Goal: Task Accomplishment & Management: Manage account settings

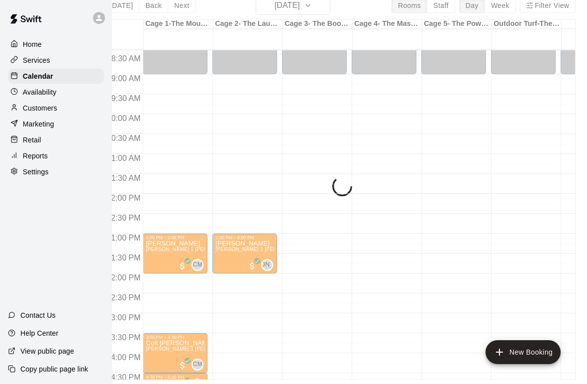
scroll to position [352, 0]
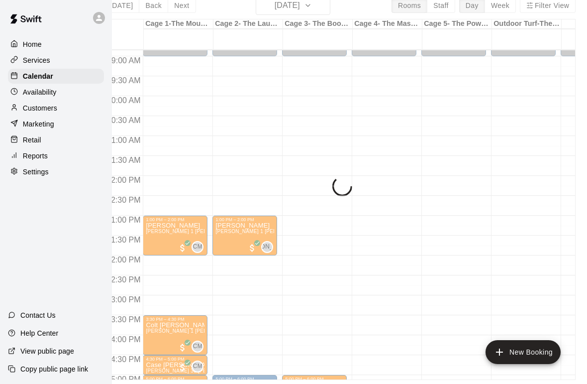
click at [47, 63] on p "Services" at bounding box center [36, 60] width 27 height 10
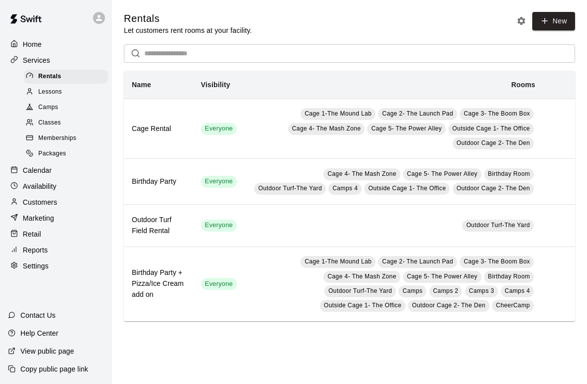
click at [48, 169] on p "Calendar" at bounding box center [37, 170] width 29 height 10
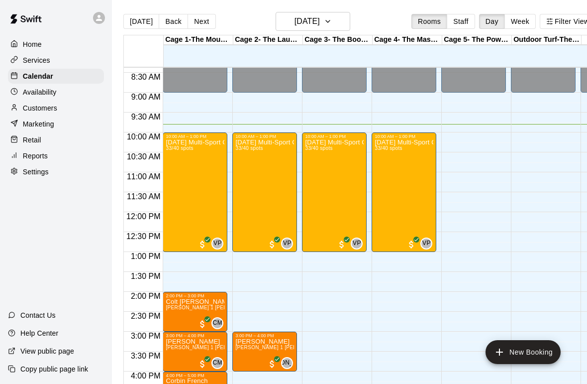
scroll to position [332, 0]
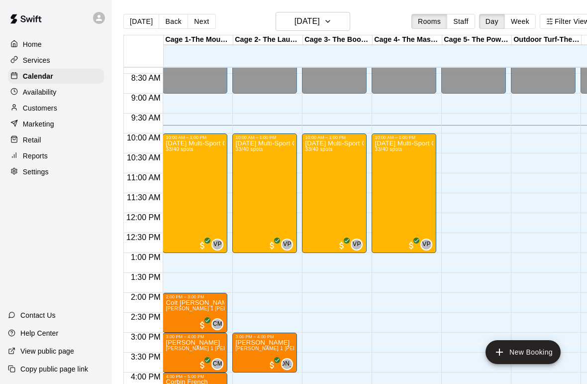
click at [199, 205] on div "[DATE] Multi-Sport Camp [DATE] only $45 33/40 spots" at bounding box center [195, 332] width 59 height 384
click at [180, 177] on img "edit" at bounding box center [176, 175] width 11 height 11
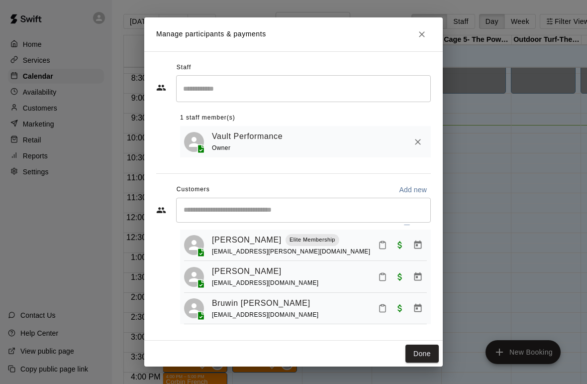
scroll to position [16, 0]
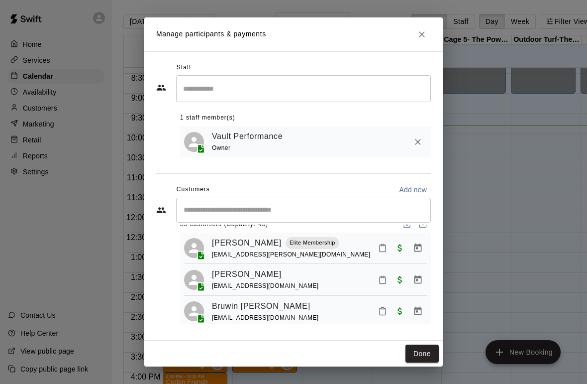
click at [382, 248] on icon "Mark attendance" at bounding box center [382, 247] width 9 height 9
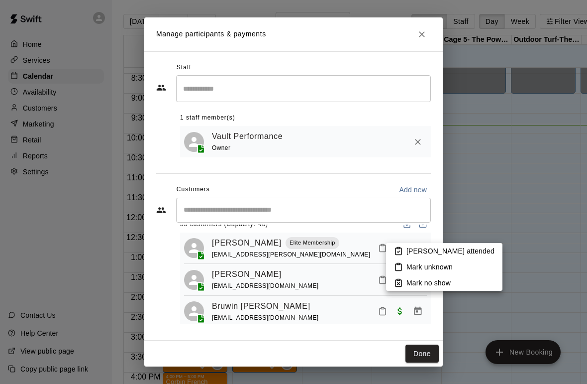
click at [311, 280] on div at bounding box center [293, 192] width 587 height 384
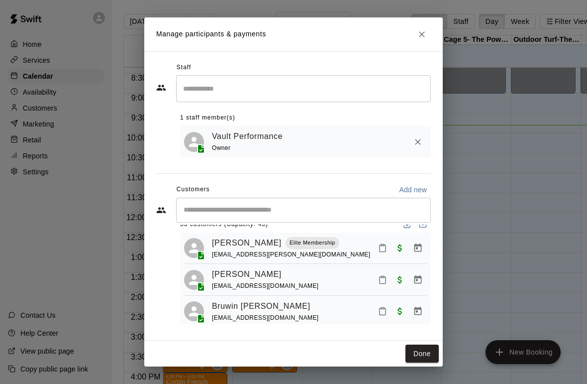
click at [255, 210] on input "Start typing to search customers..." at bounding box center [304, 210] width 246 height 10
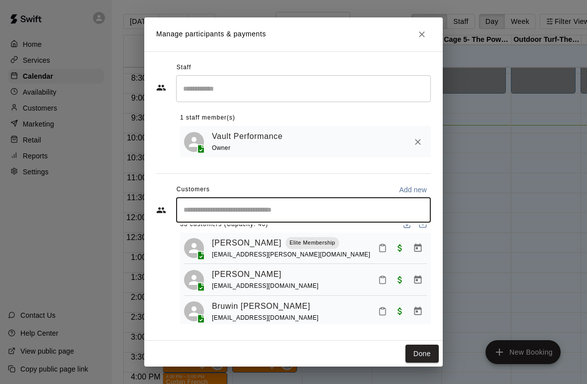
scroll to position [0, 10]
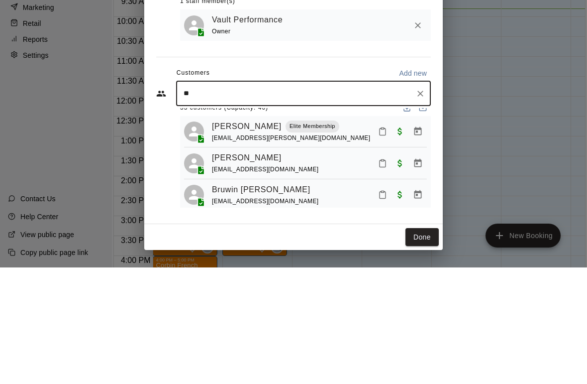
type input "***"
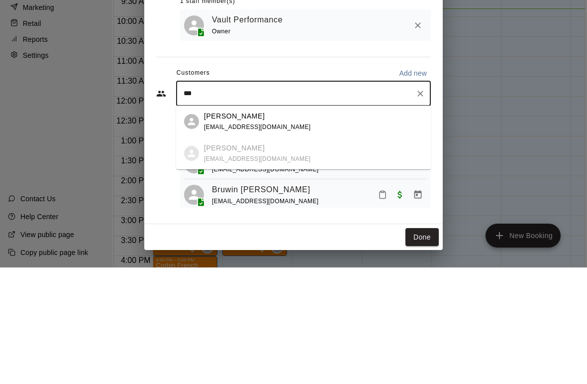
click at [423, 205] on icon "Clear" at bounding box center [420, 210] width 10 height 10
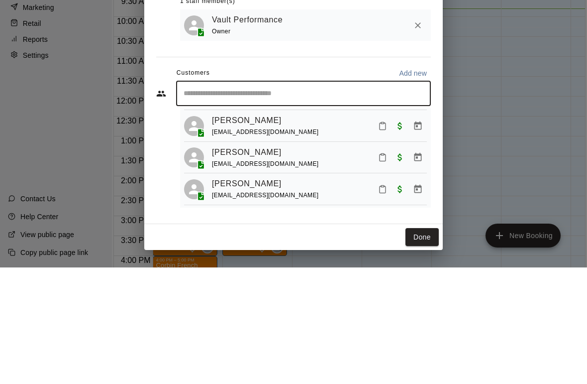
scroll to position [962, 0]
click at [383, 329] on button "Mark attendance" at bounding box center [382, 337] width 17 height 17
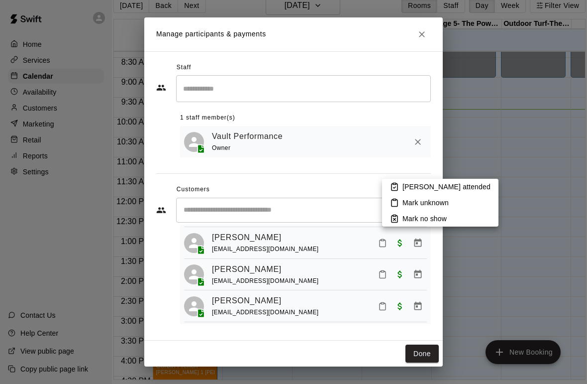
click at [319, 311] on div at bounding box center [293, 192] width 587 height 384
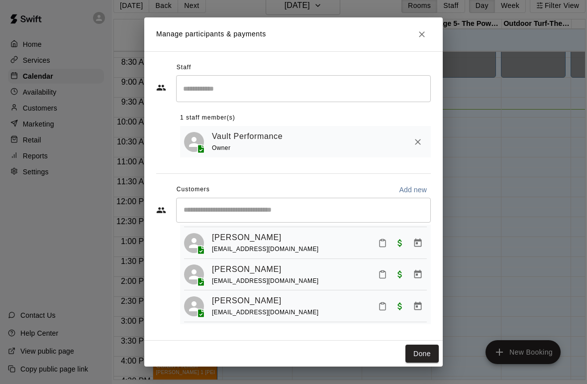
click at [383, 334] on icon "Mark attendance" at bounding box center [383, 337] width 6 height 7
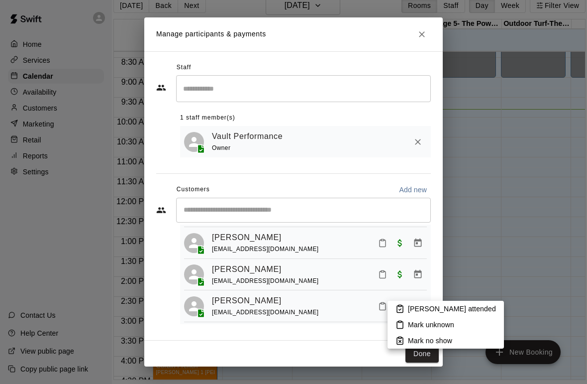
click at [437, 308] on p "[PERSON_NAME] attended" at bounding box center [452, 308] width 88 height 10
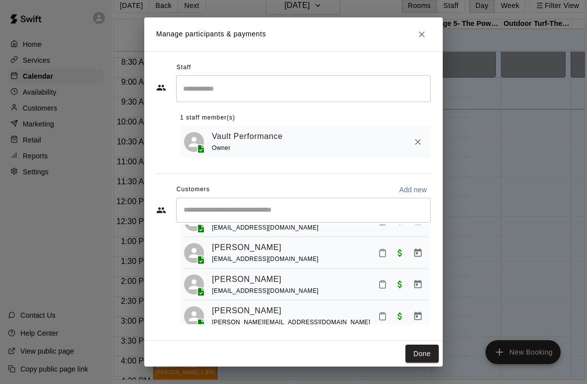
scroll to position [321, 0]
click at [380, 312] on icon "Mark attendance" at bounding box center [383, 315] width 6 height 7
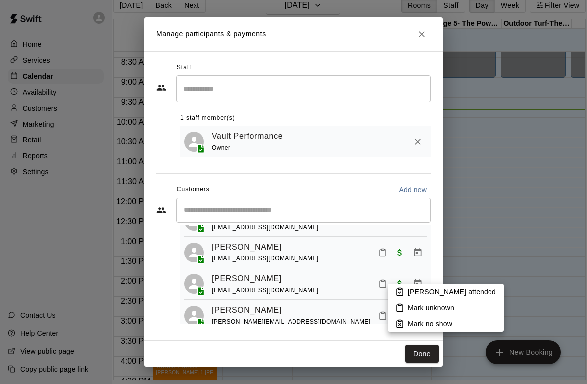
click at [416, 293] on p "[PERSON_NAME] attended" at bounding box center [452, 292] width 88 height 10
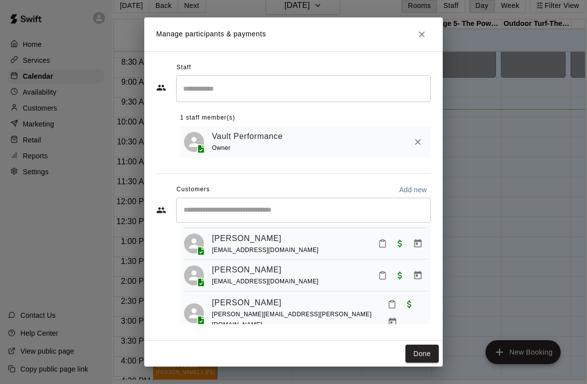
scroll to position [189, 0]
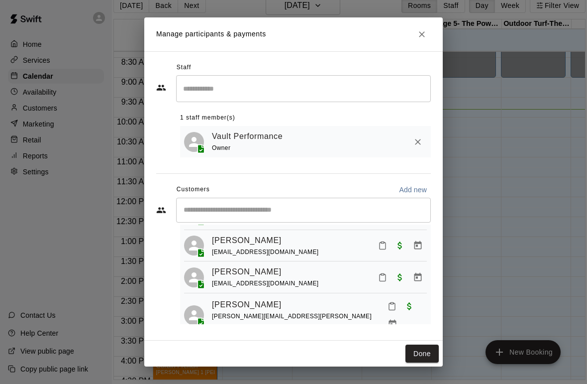
click at [387, 301] on icon "Mark attendance" at bounding box center [391, 305] width 9 height 9
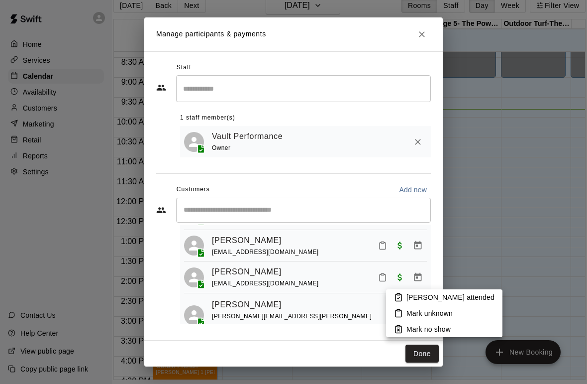
click at [408, 296] on p "[PERSON_NAME] attended" at bounding box center [450, 297] width 88 height 10
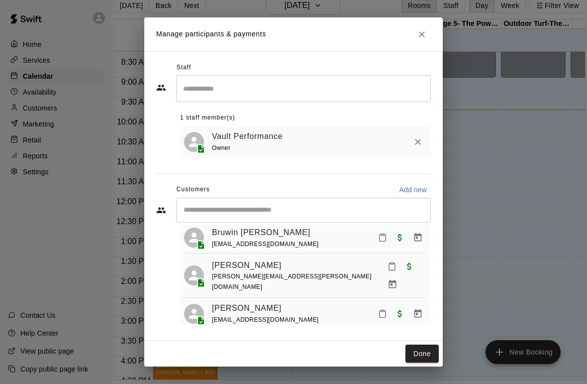
scroll to position [102, 0]
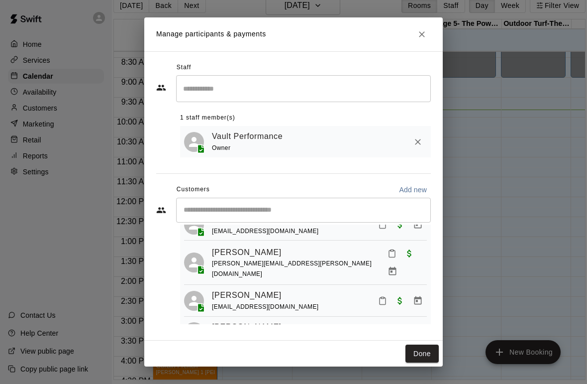
click at [383, 296] on icon "Mark attendance" at bounding box center [382, 300] width 9 height 9
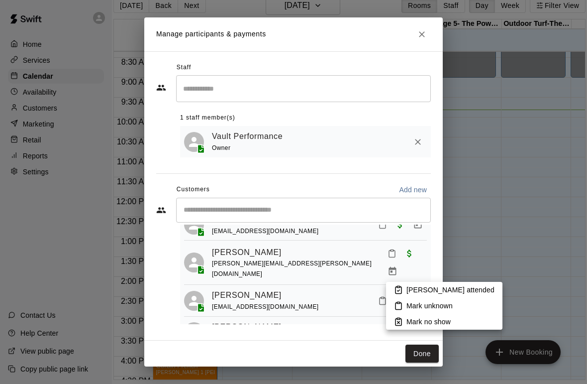
click at [408, 291] on p "[PERSON_NAME] attended" at bounding box center [450, 290] width 88 height 10
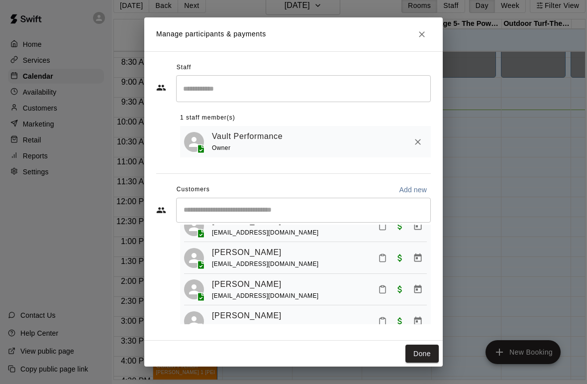
scroll to position [574, 0]
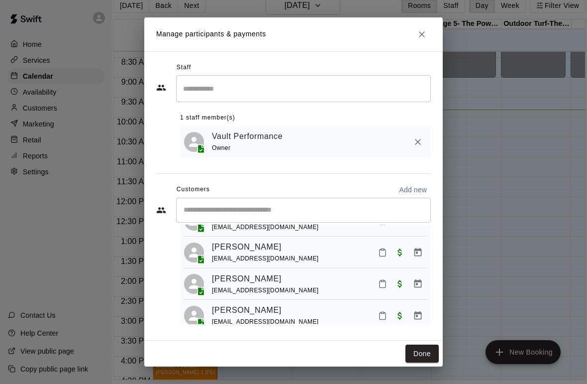
click at [381, 311] on icon "Mark attendance" at bounding box center [382, 315] width 9 height 9
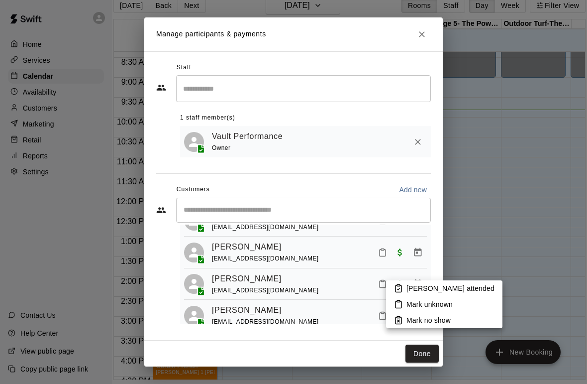
click at [413, 286] on p "[PERSON_NAME] attended" at bounding box center [450, 288] width 88 height 10
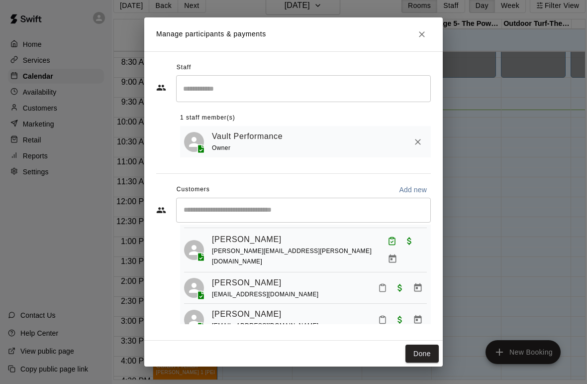
scroll to position [237, 0]
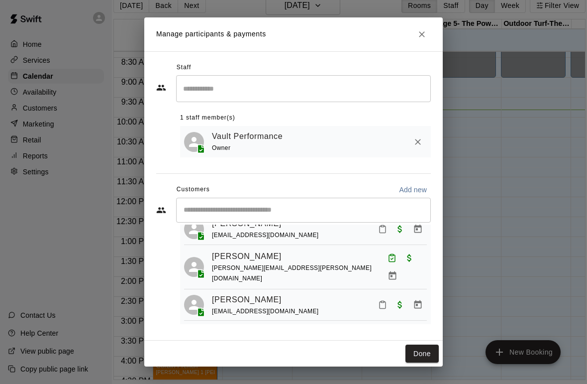
click at [381, 300] on icon "Mark attendance" at bounding box center [382, 304] width 9 height 9
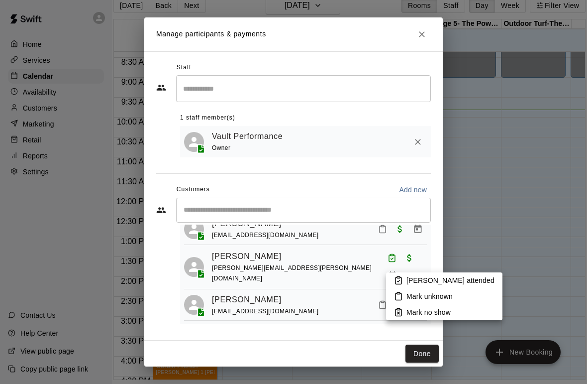
click at [412, 280] on p "[PERSON_NAME] attended" at bounding box center [450, 280] width 88 height 10
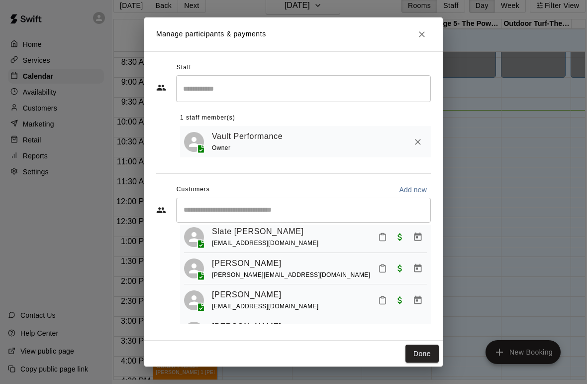
scroll to position [901, 0]
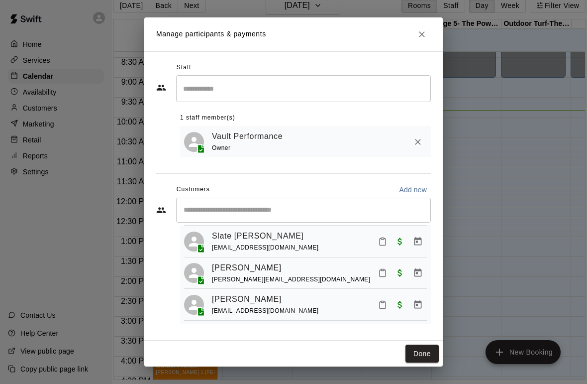
click at [377, 264] on button "Mark attendance" at bounding box center [382, 272] width 17 height 17
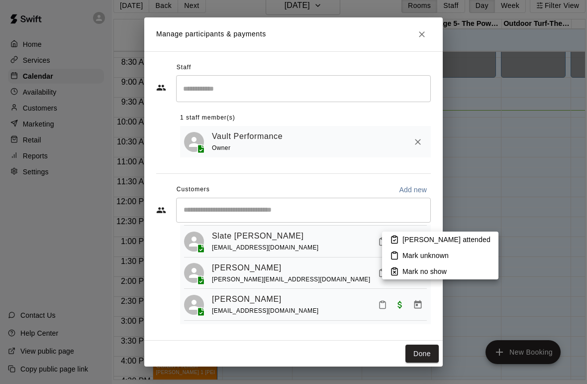
click at [413, 237] on p "[PERSON_NAME] attended" at bounding box center [446, 239] width 88 height 10
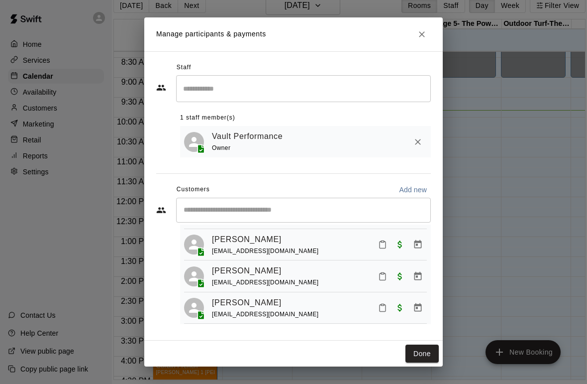
scroll to position [503, 0]
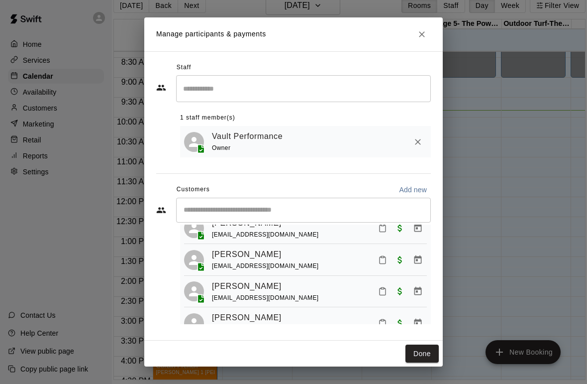
click at [379, 318] on icon "Mark attendance" at bounding box center [382, 322] width 9 height 9
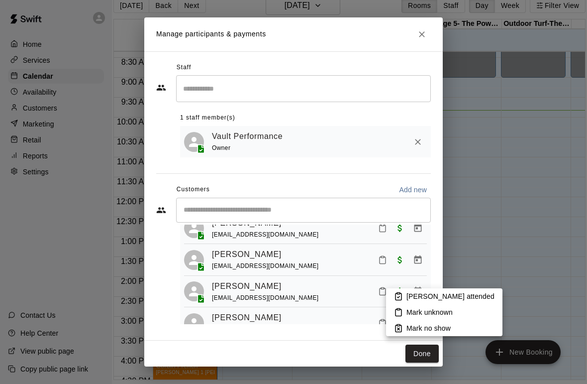
click at [414, 298] on p "[PERSON_NAME] attended" at bounding box center [450, 296] width 88 height 10
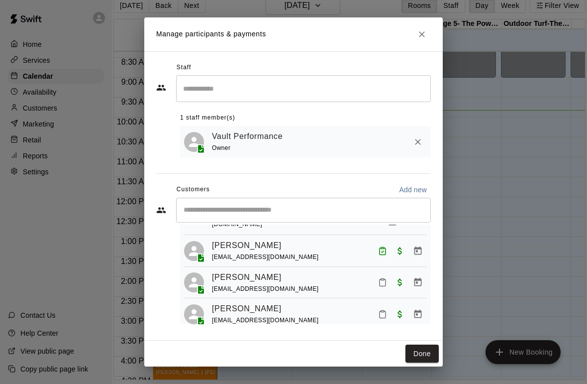
scroll to position [166, 0]
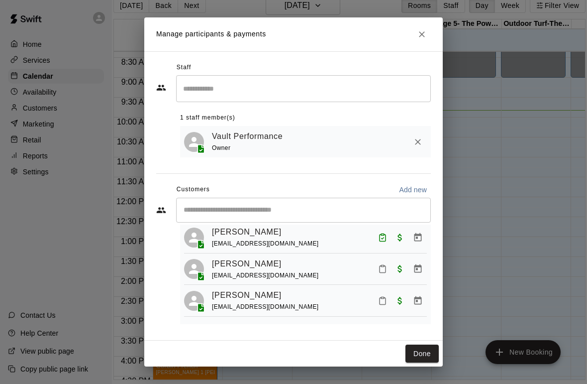
click at [382, 264] on icon "Mark attendance" at bounding box center [382, 268] width 9 height 9
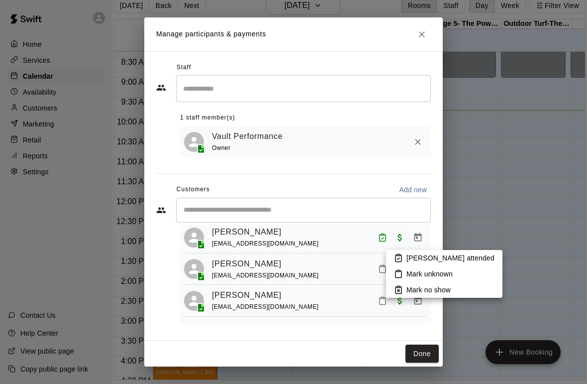
click at [417, 258] on p "[PERSON_NAME] attended" at bounding box center [450, 258] width 88 height 10
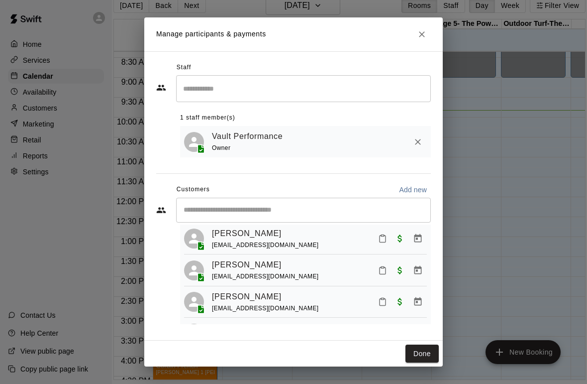
scroll to position [745, 0]
click at [383, 266] on icon "Mark attendance" at bounding box center [382, 270] width 9 height 9
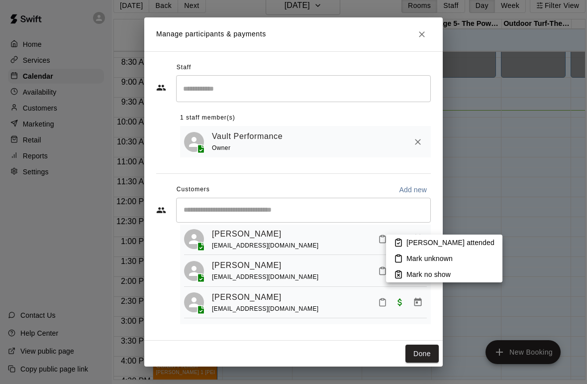
click at [414, 245] on p "[PERSON_NAME] attended" at bounding box center [450, 242] width 88 height 10
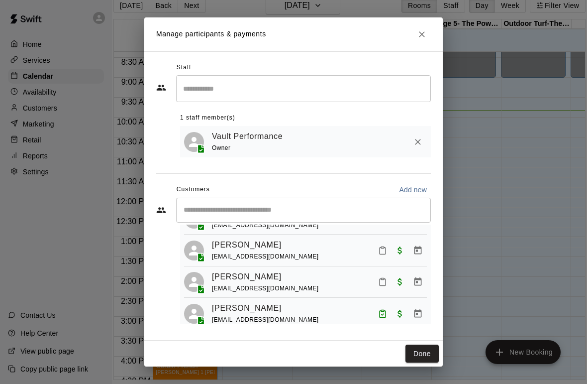
scroll to position [470, 0]
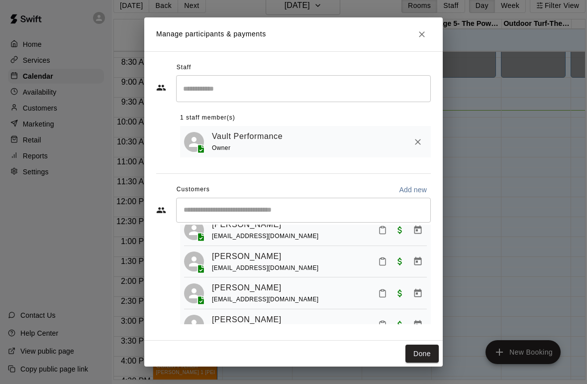
click at [379, 257] on icon "Mark attendance" at bounding box center [382, 261] width 9 height 9
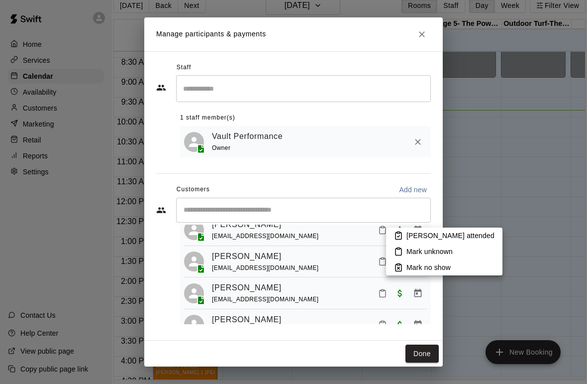
click at [415, 238] on p "[PERSON_NAME] attended" at bounding box center [450, 235] width 88 height 10
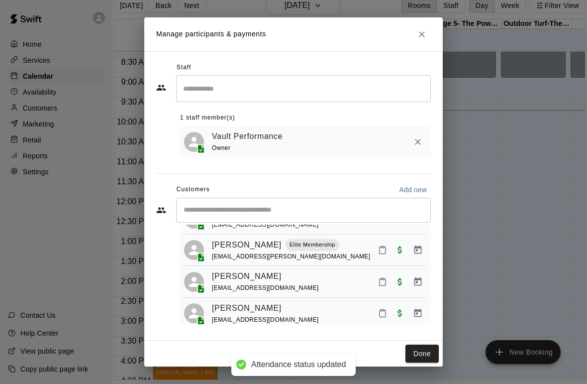
scroll to position [682, 0]
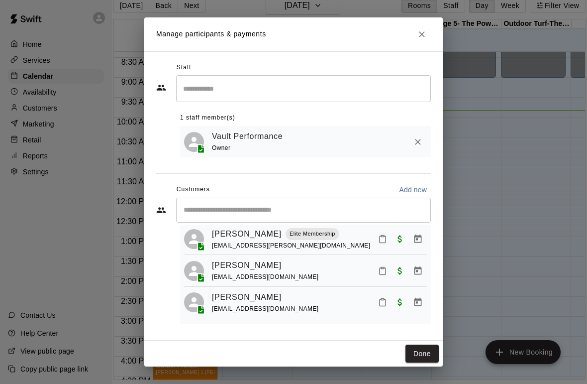
click at [384, 297] on icon "Mark attendance" at bounding box center [382, 301] width 9 height 9
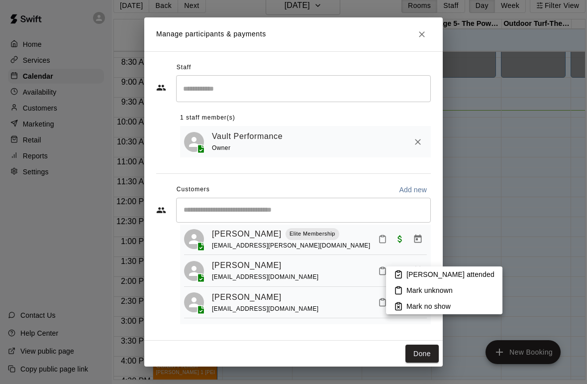
click at [414, 274] on p "[PERSON_NAME] attended" at bounding box center [450, 274] width 88 height 10
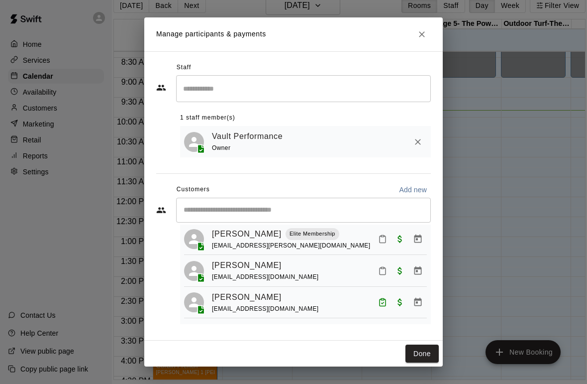
click at [377, 262] on button "Mark attendance" at bounding box center [382, 270] width 17 height 17
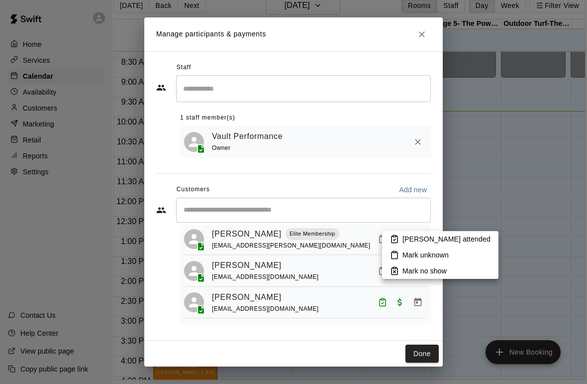
click at [409, 239] on p "[PERSON_NAME] attended" at bounding box center [446, 239] width 88 height 10
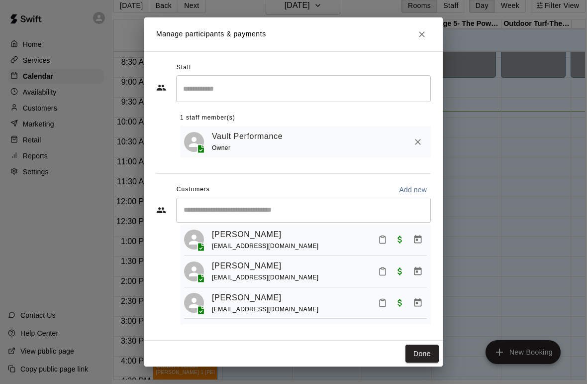
scroll to position [807, 0]
click at [380, 300] on icon "Mark attendance" at bounding box center [383, 303] width 6 height 7
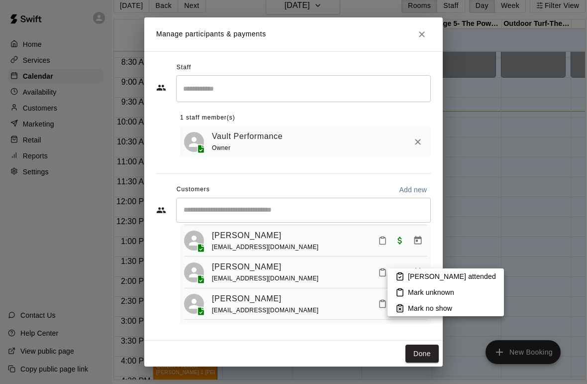
click at [417, 278] on p "[PERSON_NAME] attended" at bounding box center [452, 276] width 88 height 10
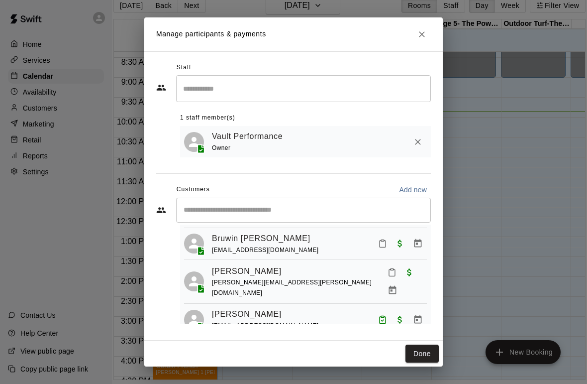
scroll to position [83, 0]
click at [380, 248] on button "Mark attendance" at bounding box center [382, 243] width 17 height 17
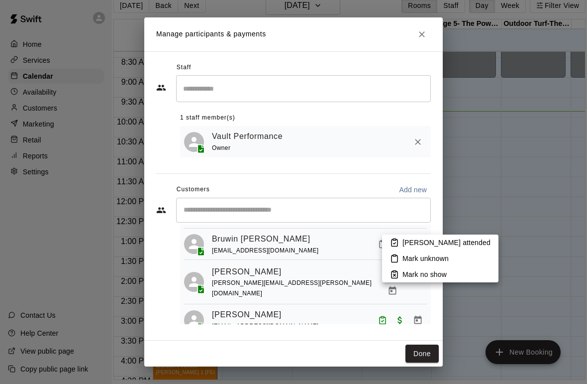
click at [405, 246] on p "[PERSON_NAME] attended" at bounding box center [446, 242] width 88 height 10
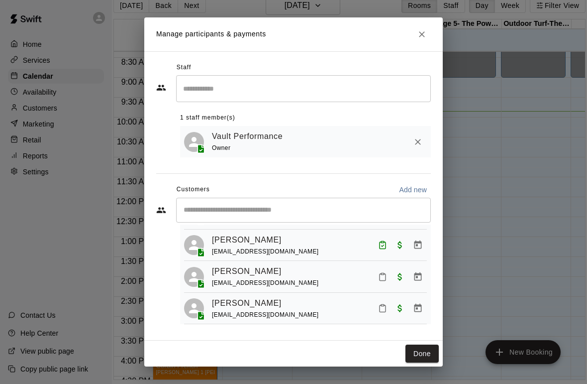
scroll to position [497, 0]
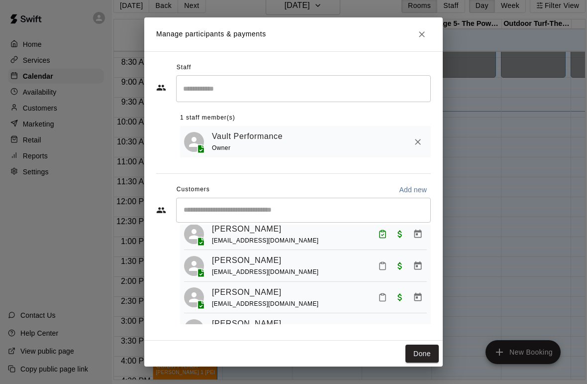
click at [376, 288] on button "Mark attendance" at bounding box center [382, 296] width 17 height 17
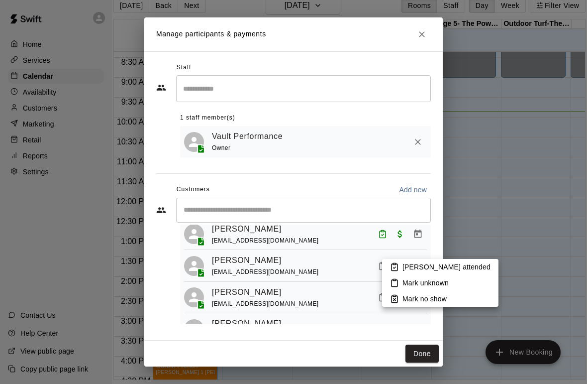
click at [404, 269] on p "[PERSON_NAME] attended" at bounding box center [446, 267] width 88 height 10
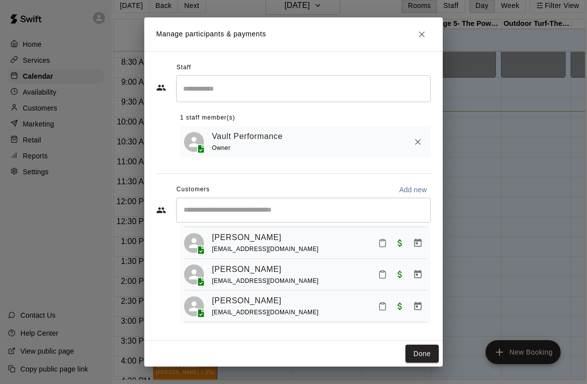
click at [358, 294] on div "Will [PERSON_NAME] [EMAIL_ADDRESS][DOMAIN_NAME]" at bounding box center [319, 305] width 215 height 23
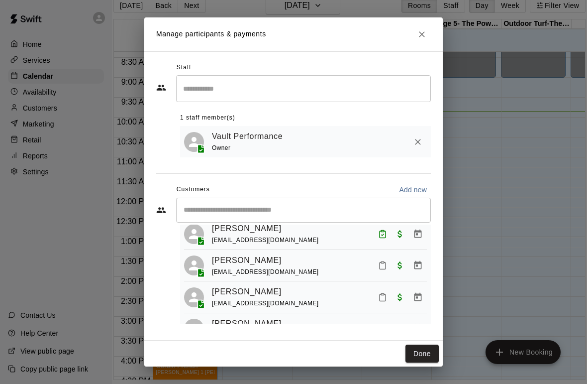
scroll to position [814, 0]
click at [379, 324] on icon "Mark attendance" at bounding box center [382, 328] width 9 height 9
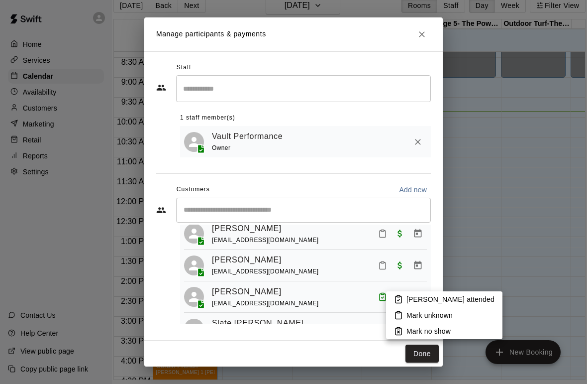
click at [419, 299] on p "[PERSON_NAME] attended" at bounding box center [450, 299] width 88 height 10
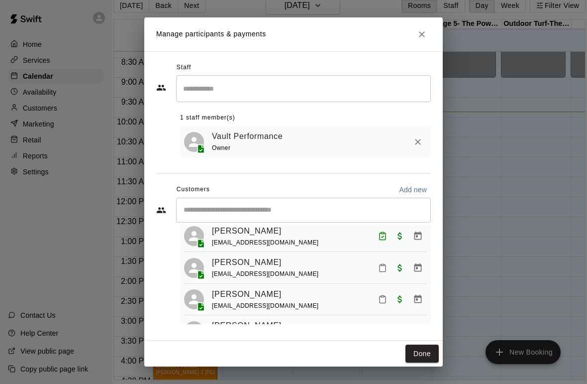
scroll to position [306, 0]
click at [378, 290] on button "Mark attendance" at bounding box center [382, 298] width 17 height 17
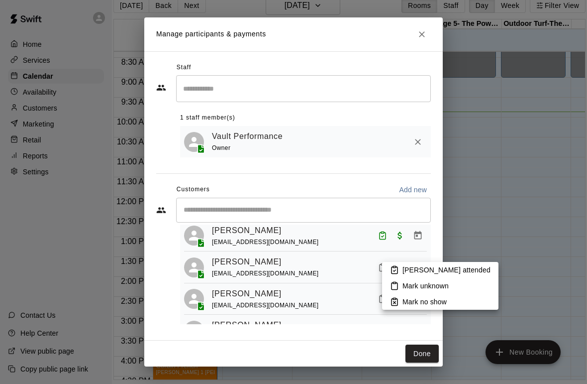
click at [416, 267] on p "[PERSON_NAME] attended" at bounding box center [446, 270] width 88 height 10
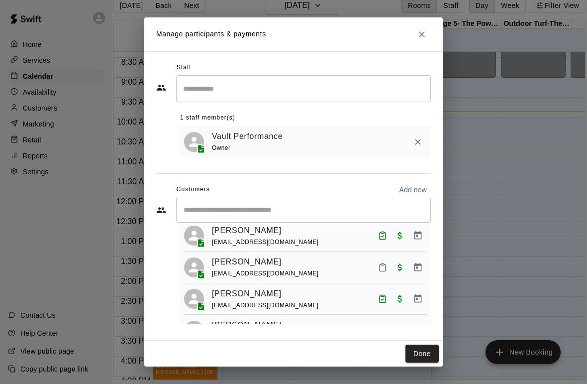
click at [385, 263] on icon "Mark attendance" at bounding box center [382, 267] width 9 height 9
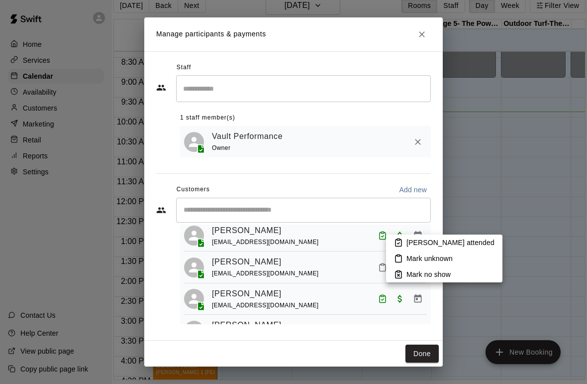
click at [432, 240] on p "[PERSON_NAME] attended" at bounding box center [450, 242] width 88 height 10
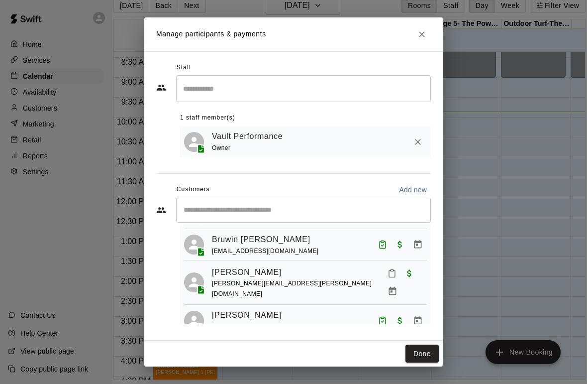
scroll to position [57, 0]
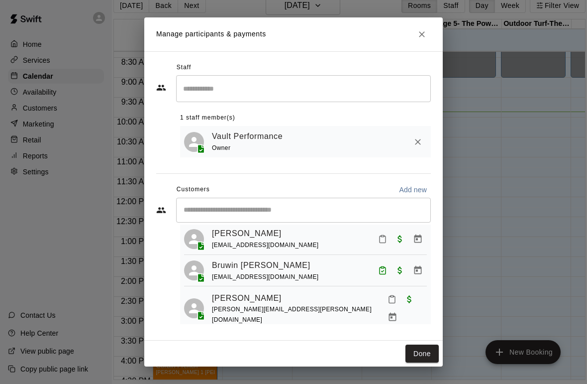
click at [382, 237] on icon "Mark attendance" at bounding box center [382, 238] width 9 height 9
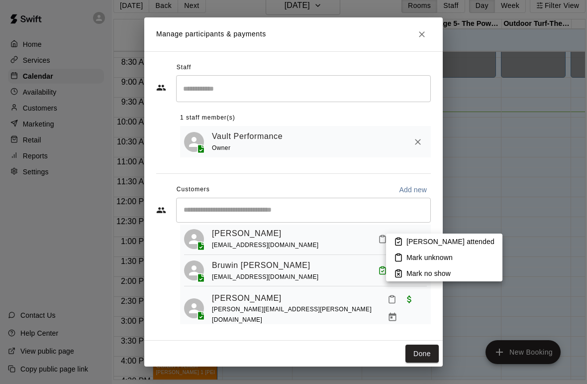
click at [414, 243] on p "[PERSON_NAME] attended" at bounding box center [450, 241] width 88 height 10
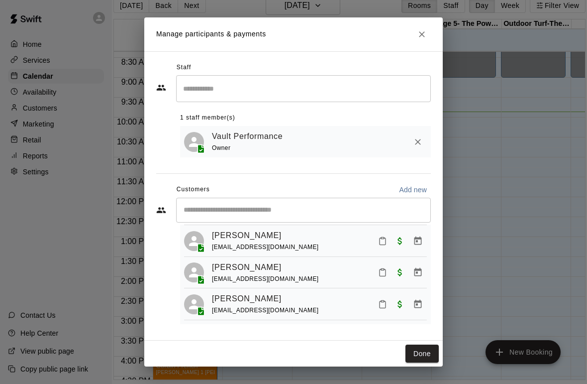
scroll to position [962, 0]
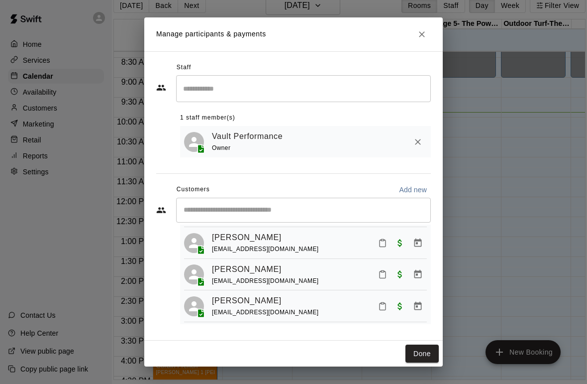
click at [266, 213] on input "Start typing to search customers..." at bounding box center [304, 210] width 246 height 10
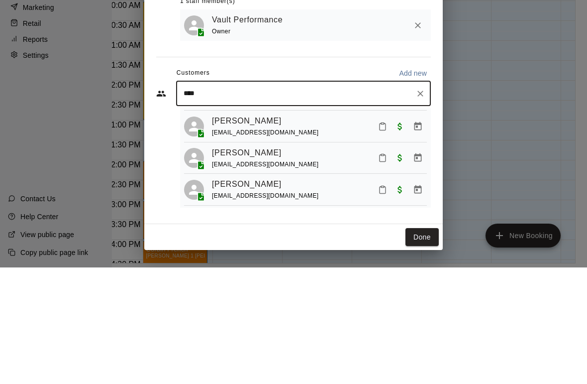
type input "*****"
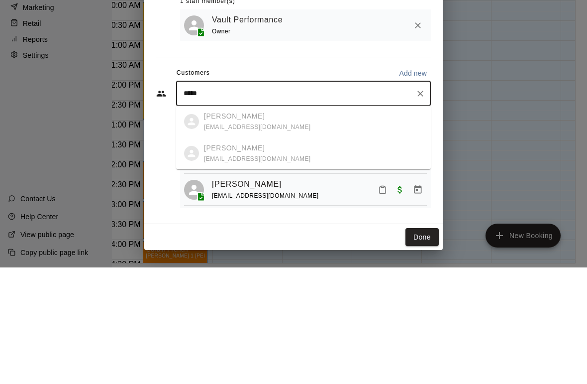
click at [250, 222] on ul "[PERSON_NAME] [EMAIL_ADDRESS][DOMAIN_NAME] [PERSON_NAME] [EMAIL_ADDRESS][DOMAIN…" at bounding box center [303, 254] width 255 height 64
click at [423, 205] on icon "Clear" at bounding box center [420, 210] width 10 height 10
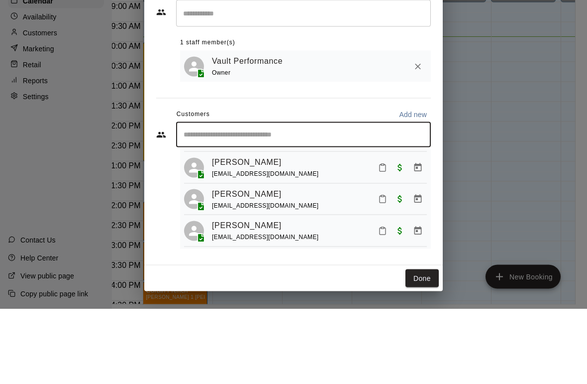
click at [503, 130] on div "Manage participants & payments Staff ​ 1 staff member(s) Vault Performance Owne…" at bounding box center [293, 192] width 587 height 384
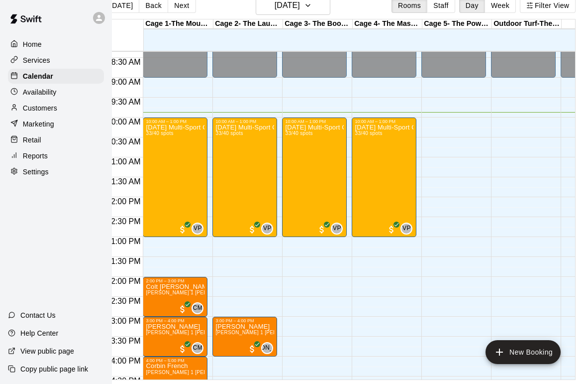
click at [187, 179] on div "[DATE] Multi-Sport Camp [DATE] only $45 33/40 spots" at bounding box center [175, 316] width 59 height 384
click at [158, 140] on icon "edit" at bounding box center [156, 136] width 12 height 12
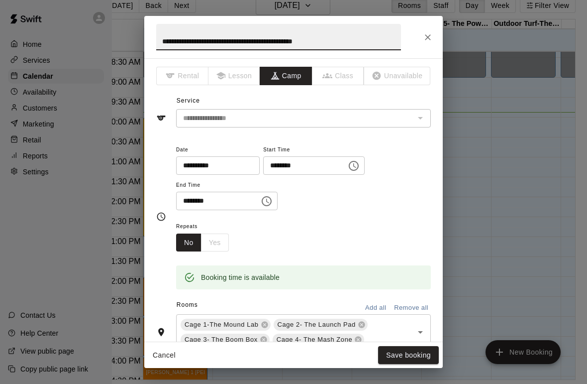
click at [428, 37] on icon "Close" at bounding box center [428, 37] width 6 height 6
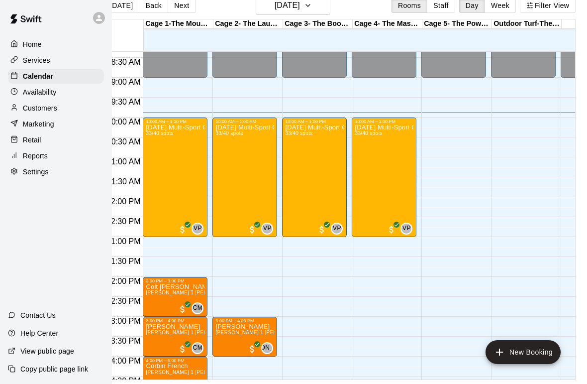
scroll to position [0, 0]
click at [197, 229] on span "VP" at bounding box center [197, 228] width 8 height 10
click at [205, 261] on img "edit" at bounding box center [203, 258] width 11 height 11
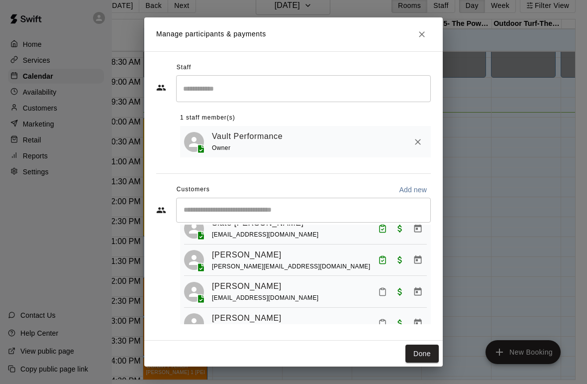
scroll to position [912, 0]
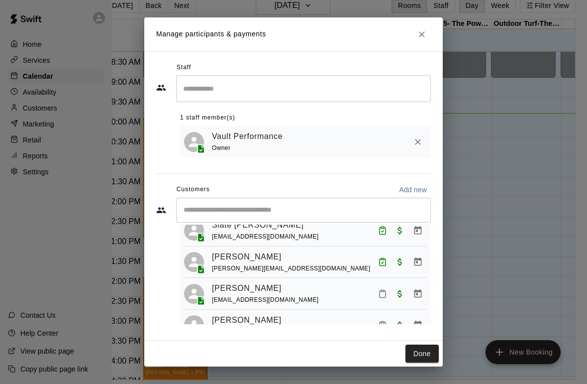
click at [381, 289] on icon "Mark attendance" at bounding box center [382, 293] width 9 height 9
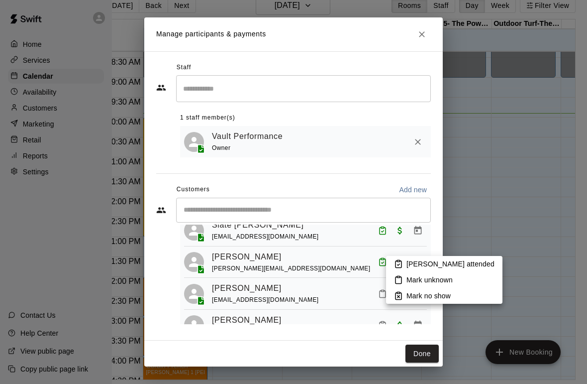
click at [421, 261] on p "[PERSON_NAME] attended" at bounding box center [450, 264] width 88 height 10
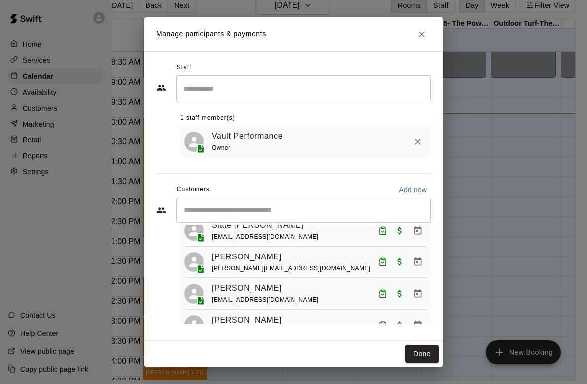
click at [425, 31] on icon "Close" at bounding box center [422, 34] width 10 height 10
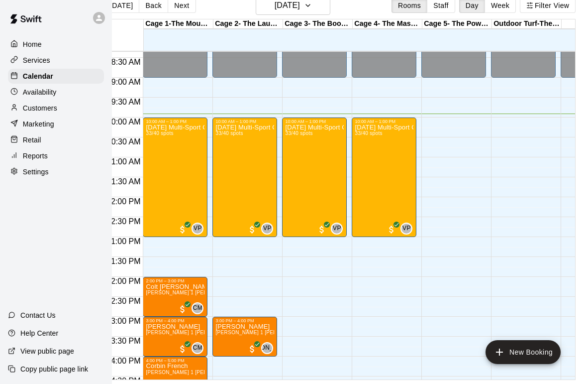
click at [189, 213] on div "[DATE] Multi-Sport Camp [DATE] only $45 33/40 spots" at bounding box center [175, 316] width 59 height 384
click at [161, 158] on img "edit" at bounding box center [156, 159] width 11 height 11
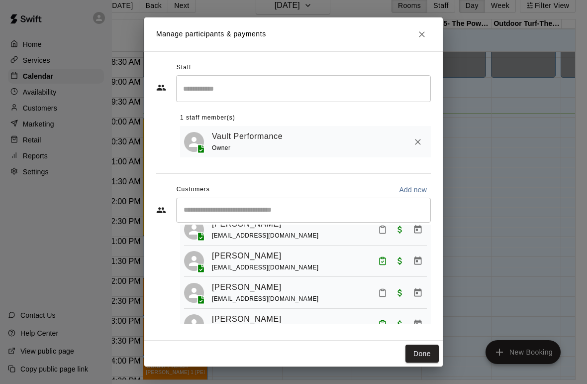
scroll to position [473, 0]
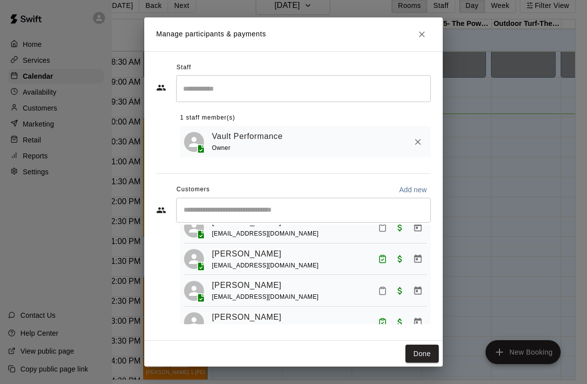
click at [383, 287] on rect "Mark attendance" at bounding box center [382, 287] width 3 height 1
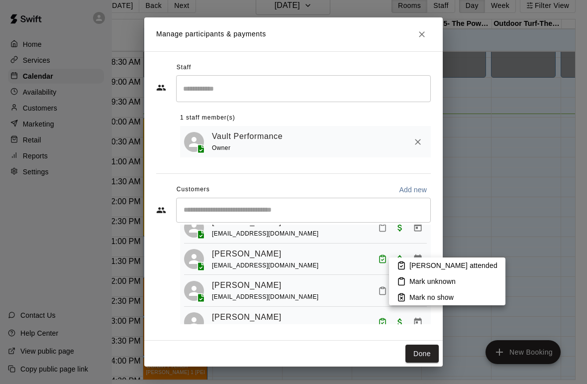
click at [425, 263] on p "[PERSON_NAME] attended" at bounding box center [453, 265] width 88 height 10
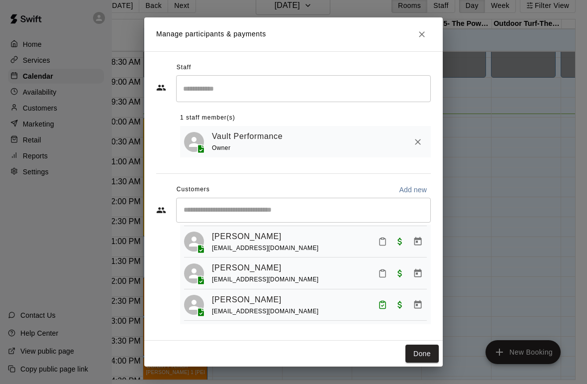
scroll to position [792, 0]
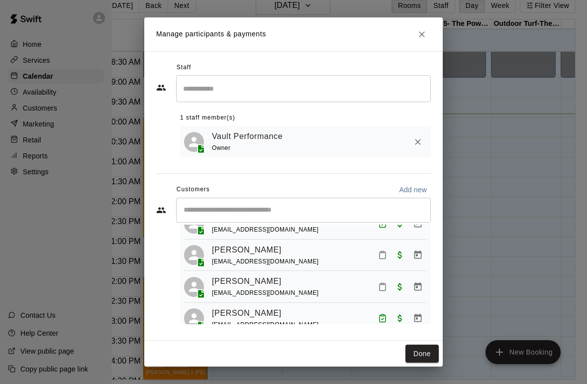
click at [382, 283] on rect "Mark attendance" at bounding box center [382, 283] width 3 height 1
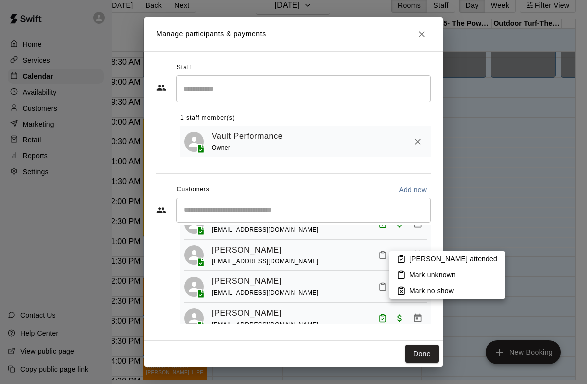
click at [419, 256] on p "[PERSON_NAME] attended" at bounding box center [453, 259] width 88 height 10
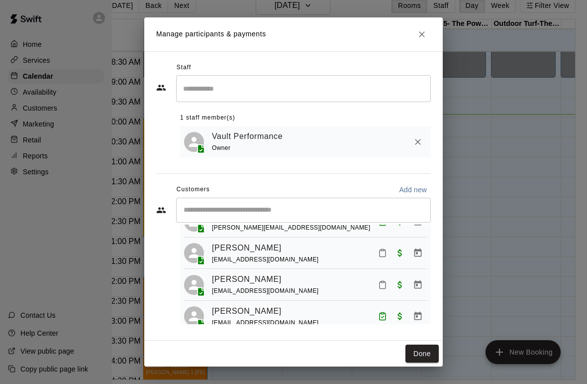
scroll to position [419, 0]
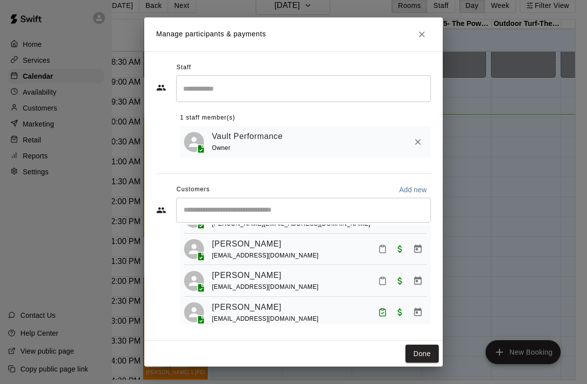
click at [380, 276] on icon "Mark attendance" at bounding box center [382, 280] width 9 height 9
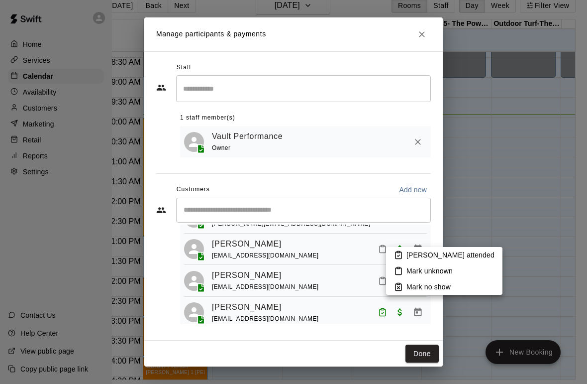
click at [430, 255] on p "[PERSON_NAME] attended" at bounding box center [450, 255] width 88 height 10
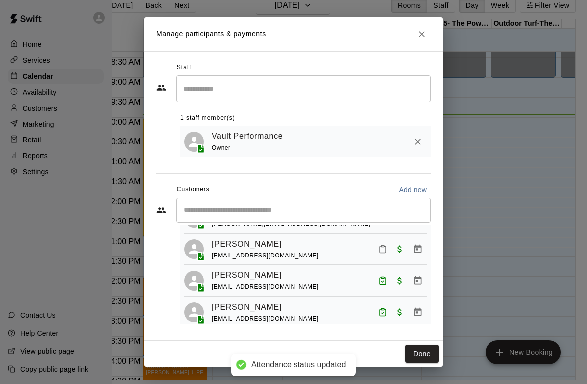
click at [567, 231] on div "Manage participants & payments Staff ​ 1 staff member(s) Vault Performance Owne…" at bounding box center [293, 192] width 587 height 384
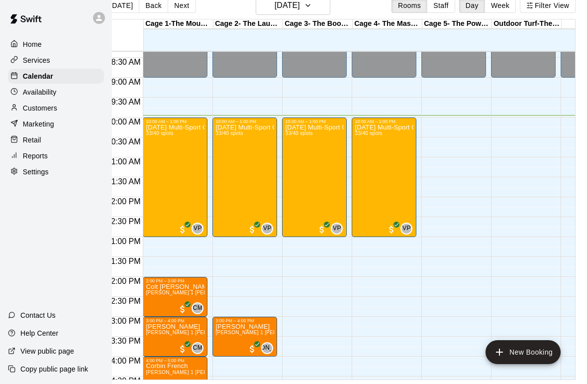
click at [189, 199] on div "[DATE] Multi-Sport Camp [DATE] only $45 33/40 spots" at bounding box center [175, 316] width 59 height 384
click at [157, 160] on img "edit" at bounding box center [156, 159] width 11 height 11
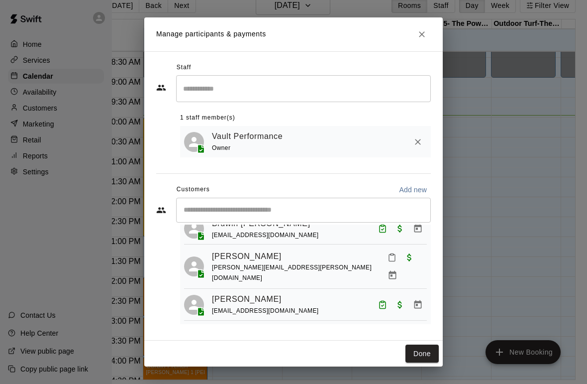
scroll to position [99, 0]
click at [387, 254] on icon "Mark attendance" at bounding box center [391, 256] width 9 height 9
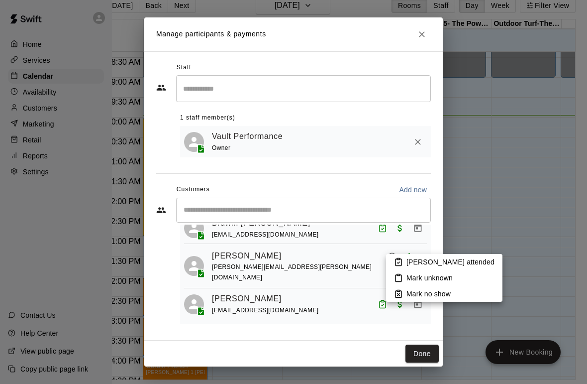
click at [434, 261] on p "[PERSON_NAME] attended" at bounding box center [450, 262] width 88 height 10
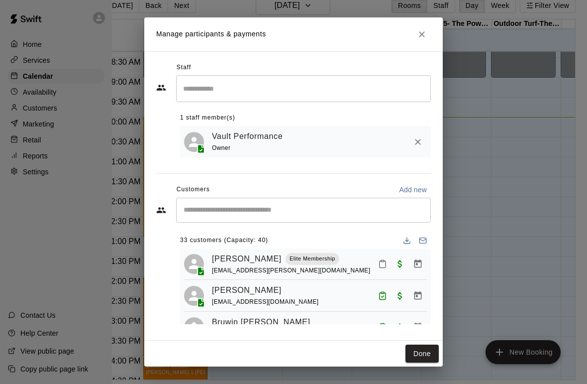
scroll to position [0, 0]
click at [382, 264] on icon "Mark attendance" at bounding box center [382, 263] width 9 height 9
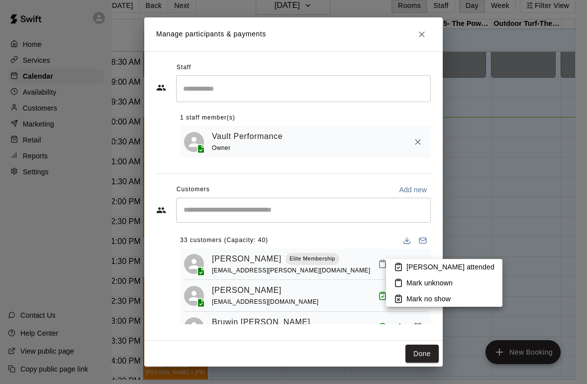
click at [427, 267] on p "[PERSON_NAME] attended" at bounding box center [450, 267] width 88 height 10
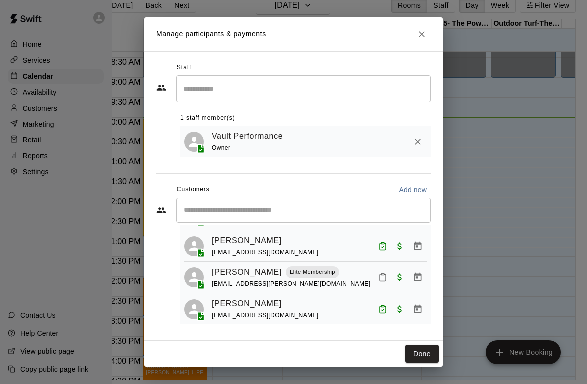
scroll to position [652, 0]
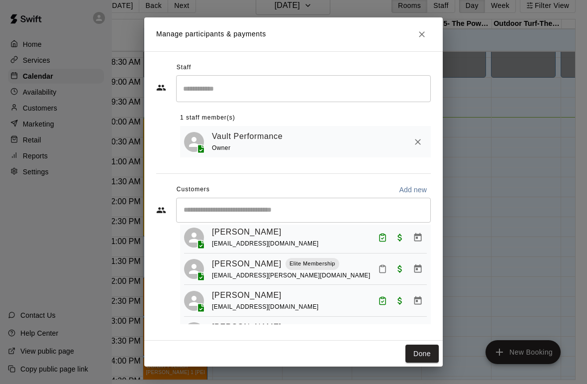
click at [377, 260] on button "Mark attendance" at bounding box center [382, 268] width 17 height 17
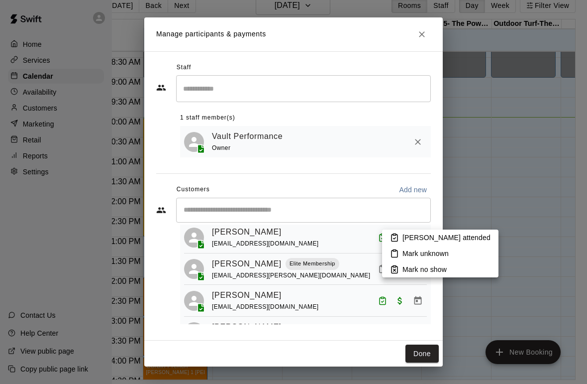
click at [417, 235] on p "[PERSON_NAME] attended" at bounding box center [446, 237] width 88 height 10
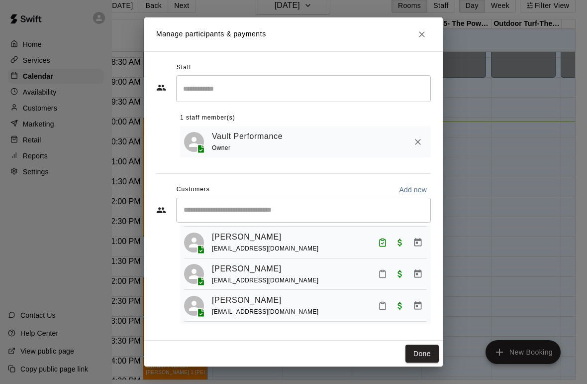
scroll to position [962, 0]
click at [522, 248] on div "Manage participants & payments Staff ​ 1 staff member(s) Vault Performance Owne…" at bounding box center [293, 192] width 587 height 384
